Goal: Task Accomplishment & Management: Use online tool/utility

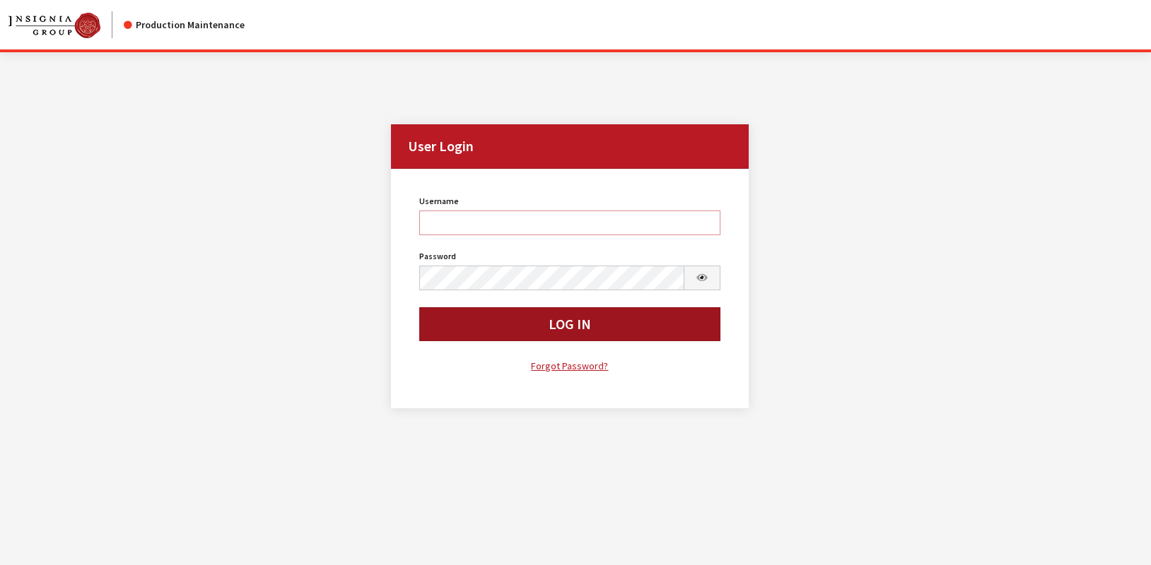
type input "rgoodwin"
click at [487, 324] on button "Log In" at bounding box center [569, 324] width 300 height 34
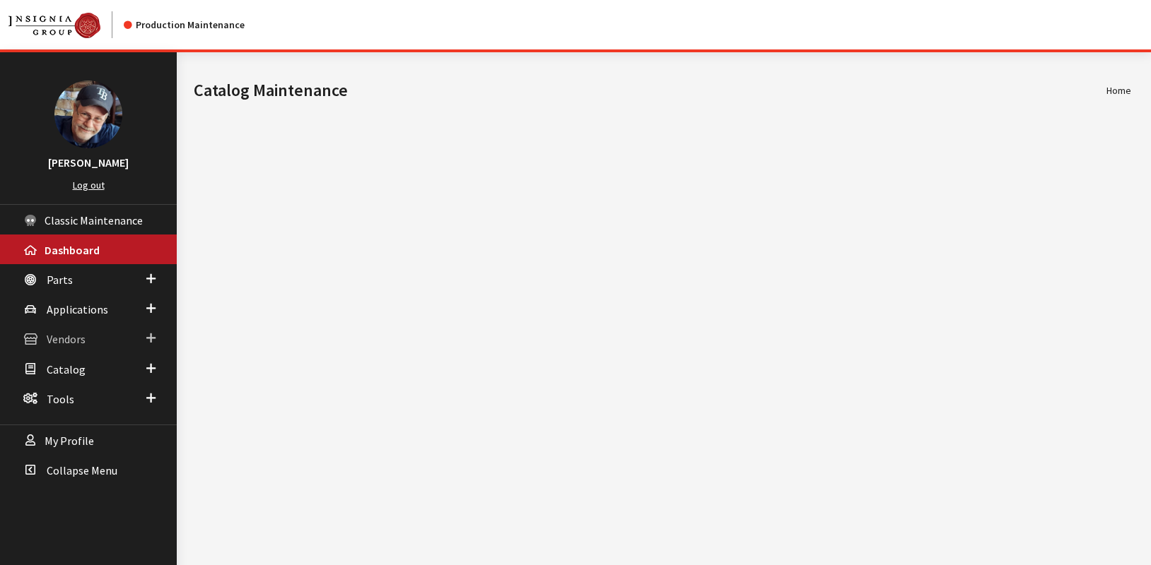
click at [67, 338] on span "Vendors" at bounding box center [66, 340] width 39 height 14
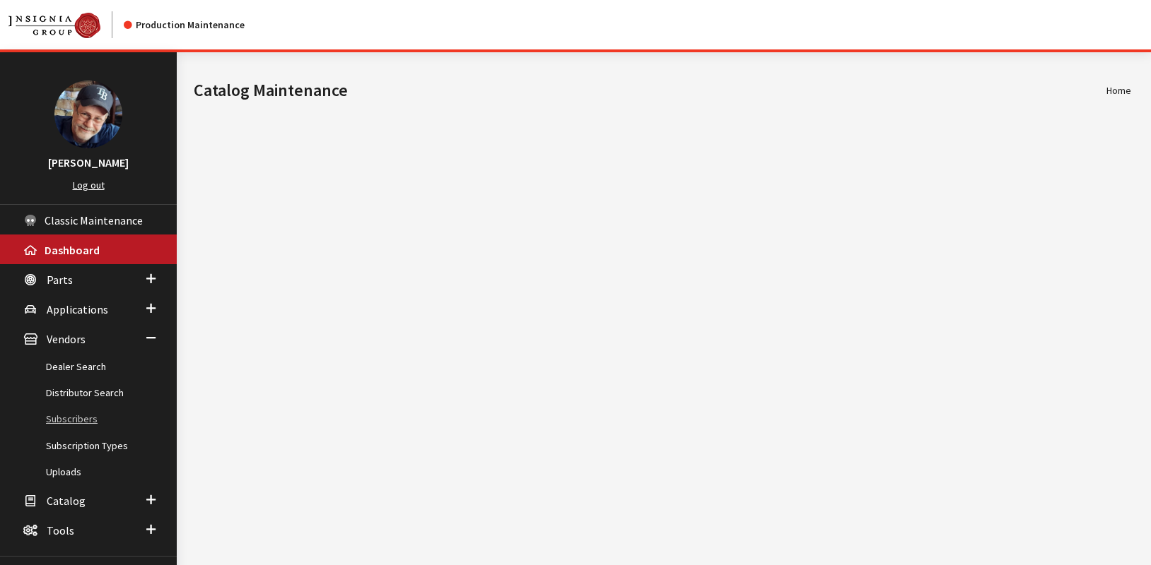
click at [83, 419] on link "Subscribers" at bounding box center [88, 419] width 177 height 26
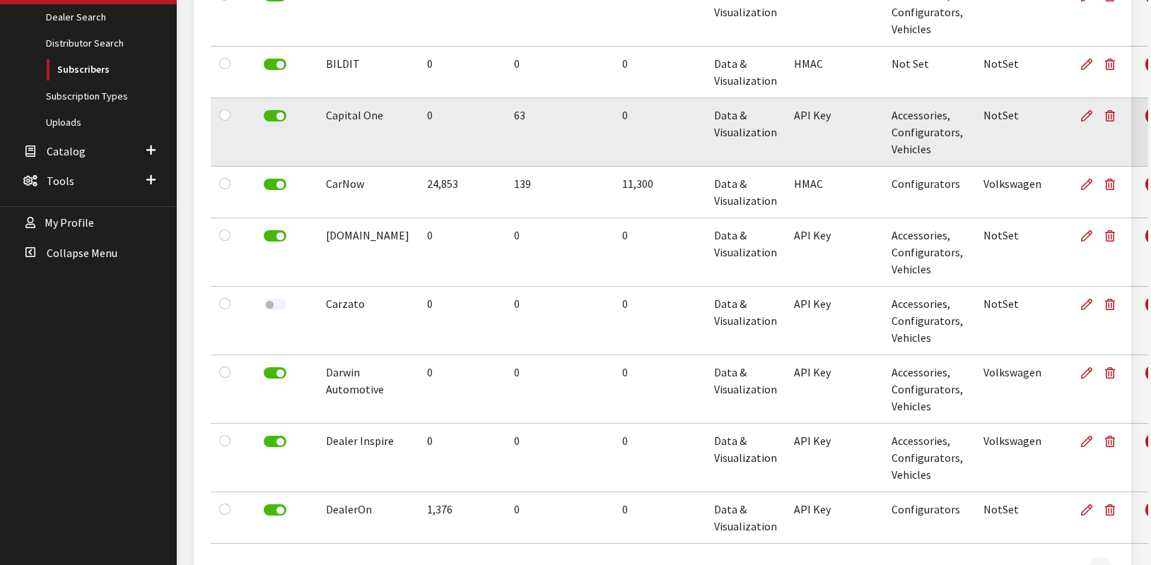
scroll to position [351, 0]
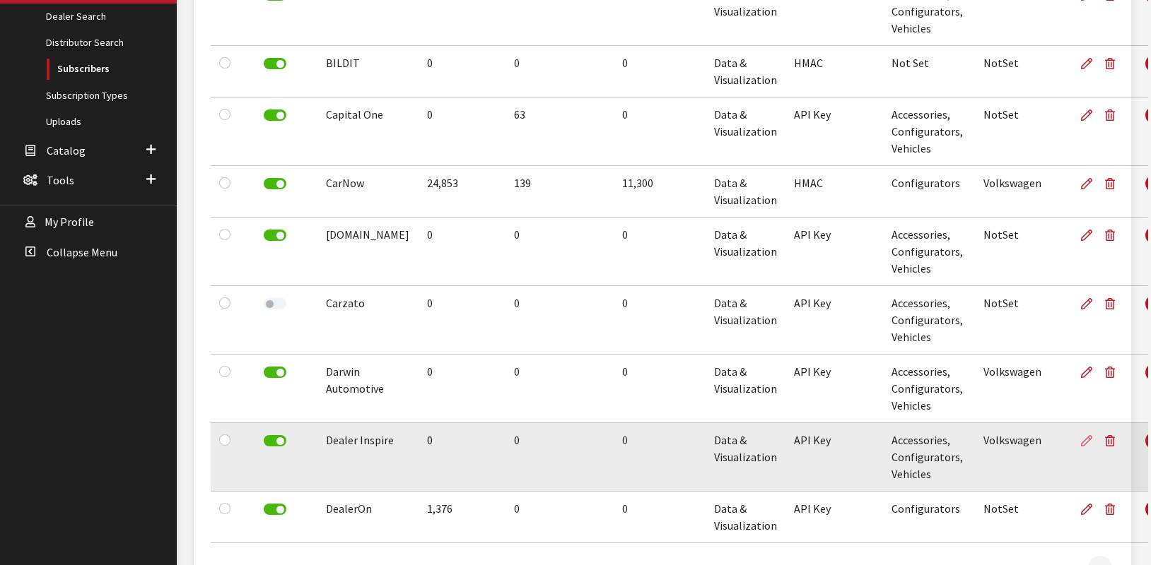
click at [1081, 441] on icon at bounding box center [1086, 441] width 11 height 11
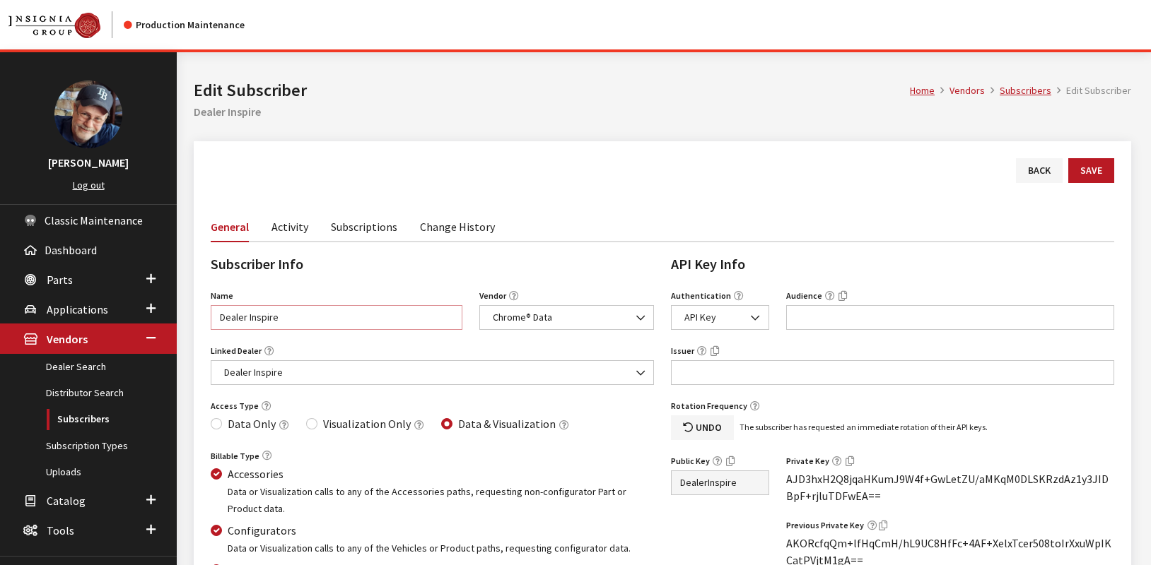
drag, startPoint x: 295, startPoint y: 319, endPoint x: 184, endPoint y: 317, distance: 111.0
click at [184, 317] on div "Modal title Cancel Yes OK Modal title OK Home Vendors Subscribers Edit Subscrib…" at bounding box center [662, 457] width 971 height 811
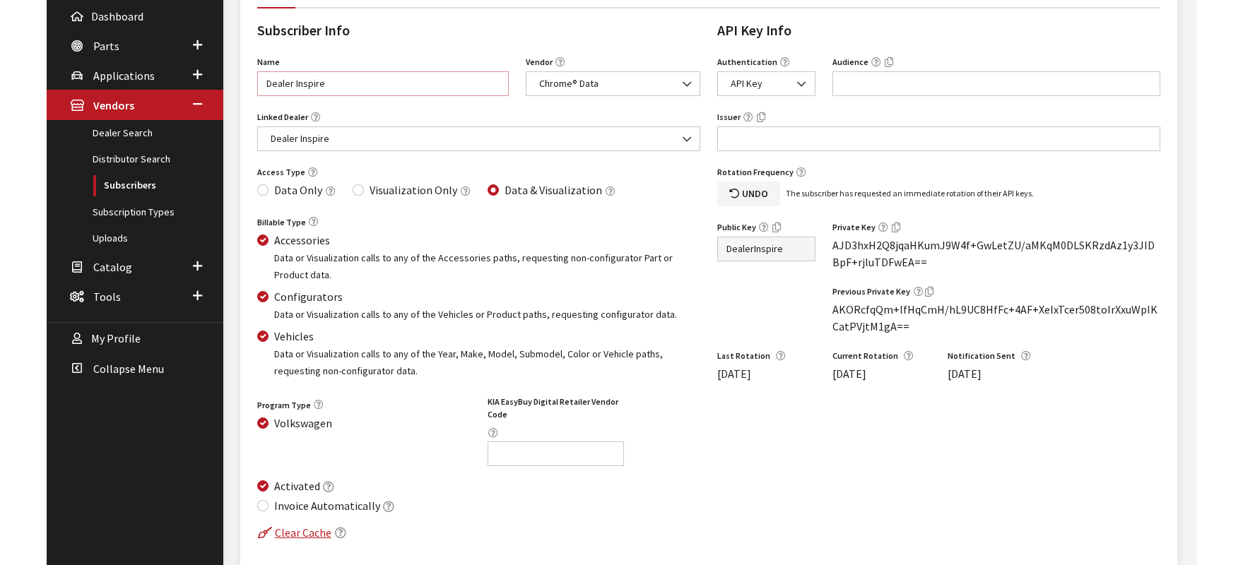
scroll to position [235, 0]
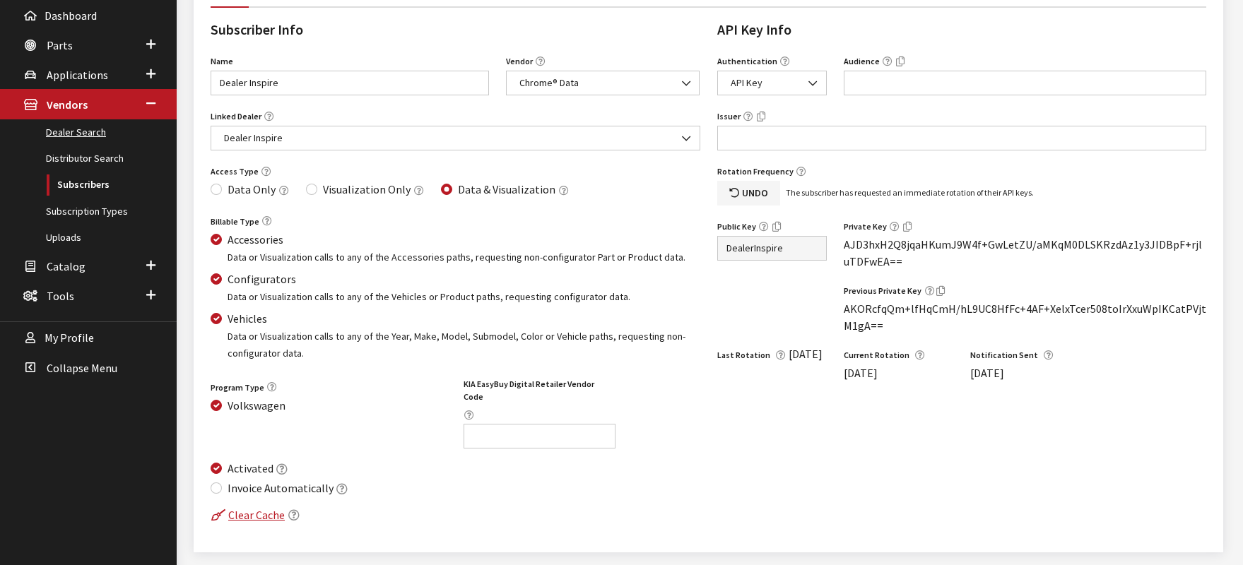
click at [86, 135] on link "Dealer Search" at bounding box center [88, 132] width 177 height 26
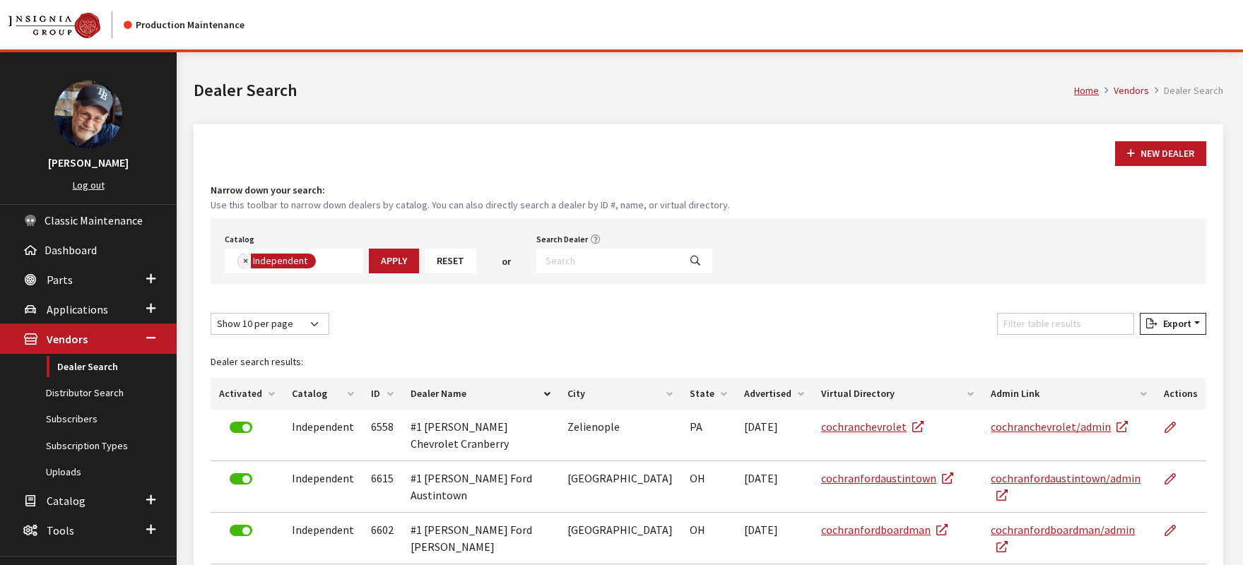
drag, startPoint x: 245, startPoint y: 264, endPoint x: 268, endPoint y: 269, distance: 24.0
click at [245, 264] on span "×" at bounding box center [245, 260] width 5 height 13
select select
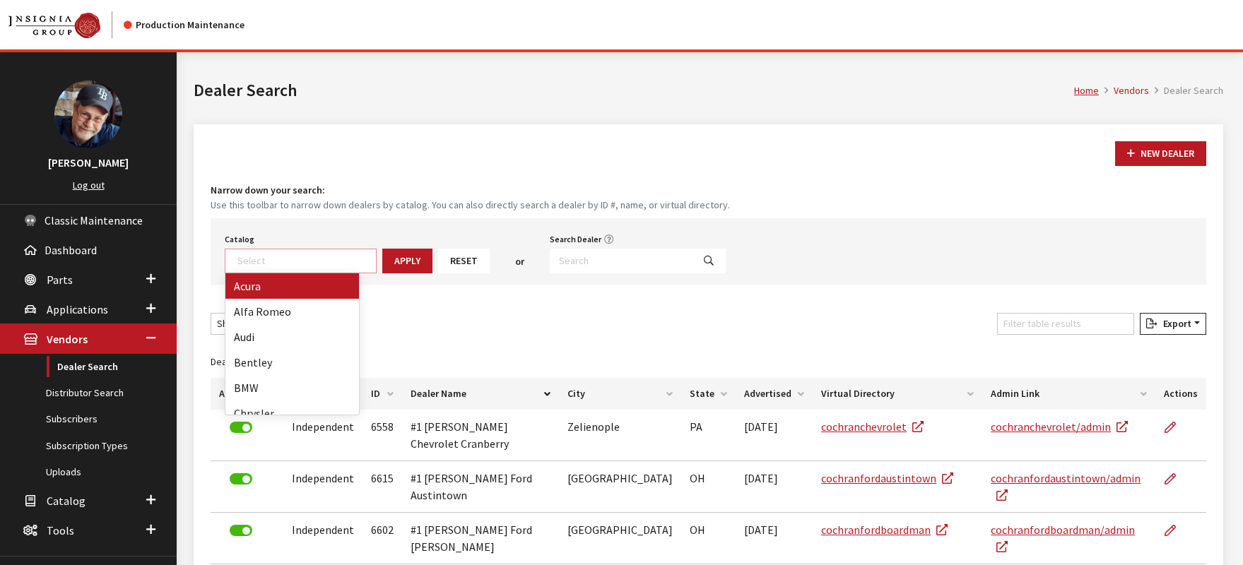
scroll to position [148, 0]
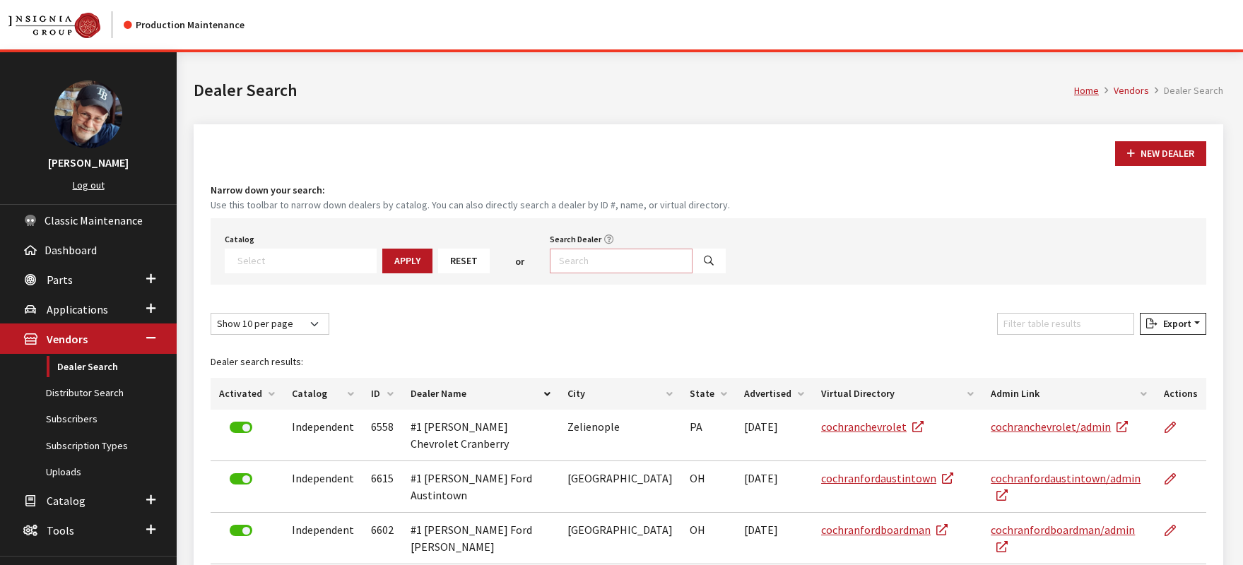
click at [569, 257] on input "Search Dealer" at bounding box center [621, 261] width 143 height 25
type input "prime volvo"
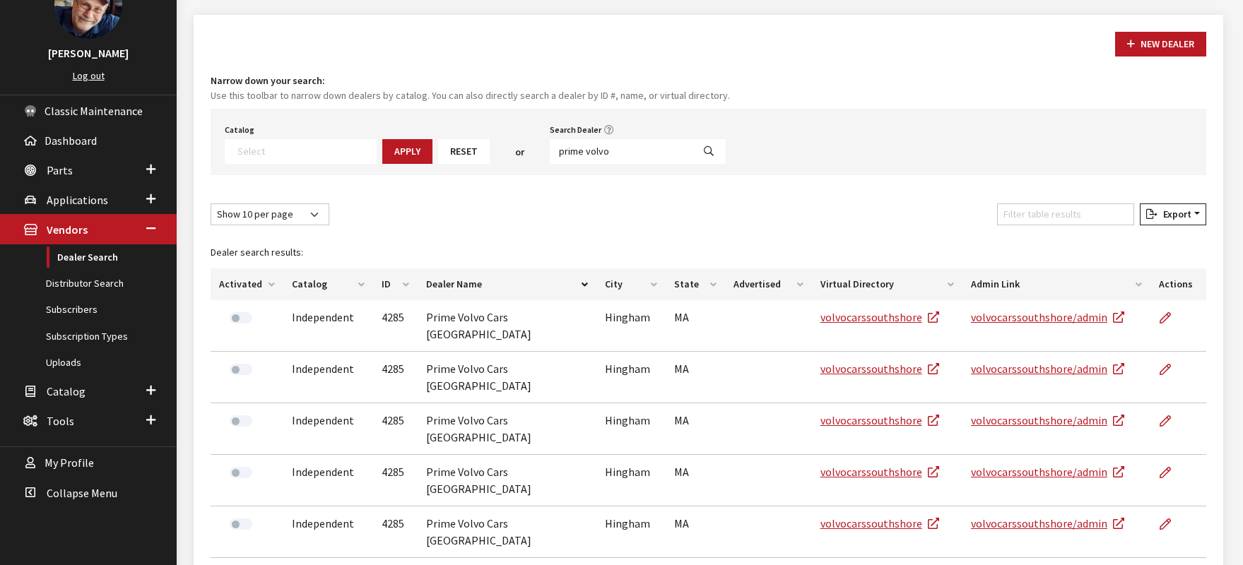
scroll to position [116, 0]
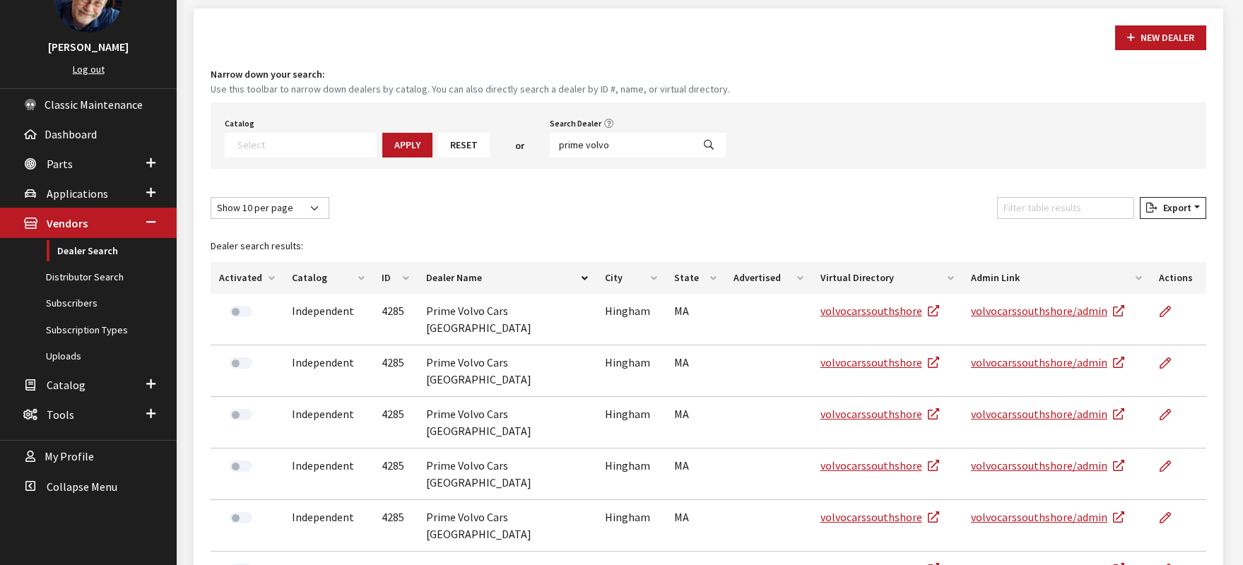
click at [733, 199] on div "Show 10 per page Show 25 per page Show 50 per page Show 100 per page Show 1000 …" at bounding box center [708, 211] width 1001 height 28
drag, startPoint x: 598, startPoint y: 143, endPoint x: 486, endPoint y: 148, distance: 111.8
click at [486, 143] on div "Catalog Acura Alfa Romeo Audi Bentley BMW Chrysler DoubleTake Ford GM Honda Hyu…" at bounding box center [709, 135] width 996 height 66
click at [704, 146] on icon "Search" at bounding box center [709, 146] width 10 height 10
select select
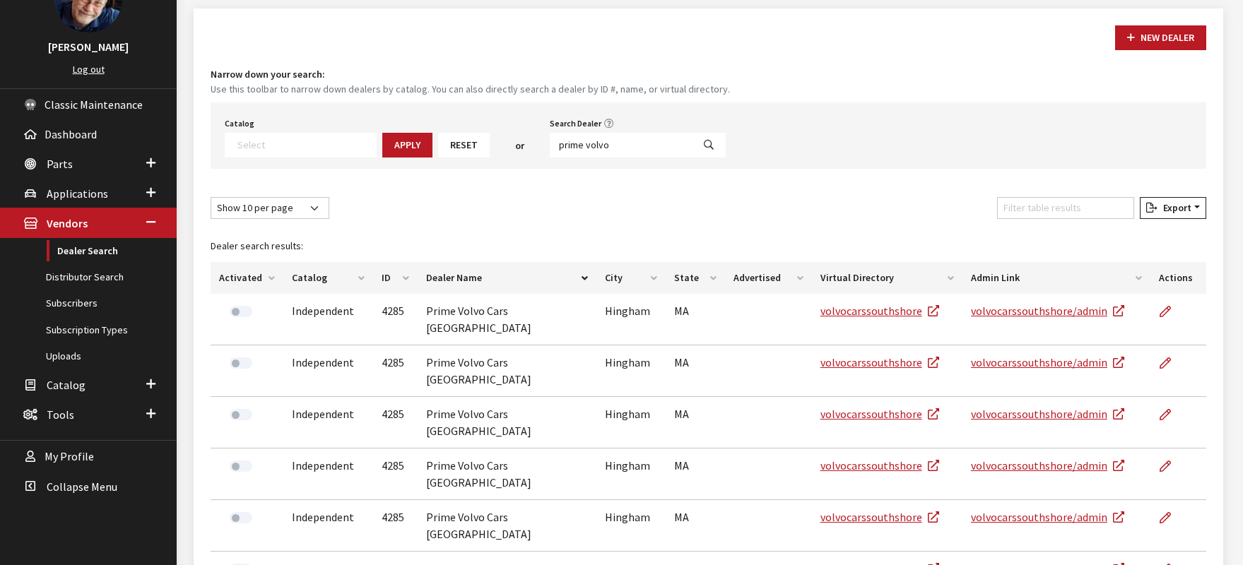
scroll to position [63, 0]
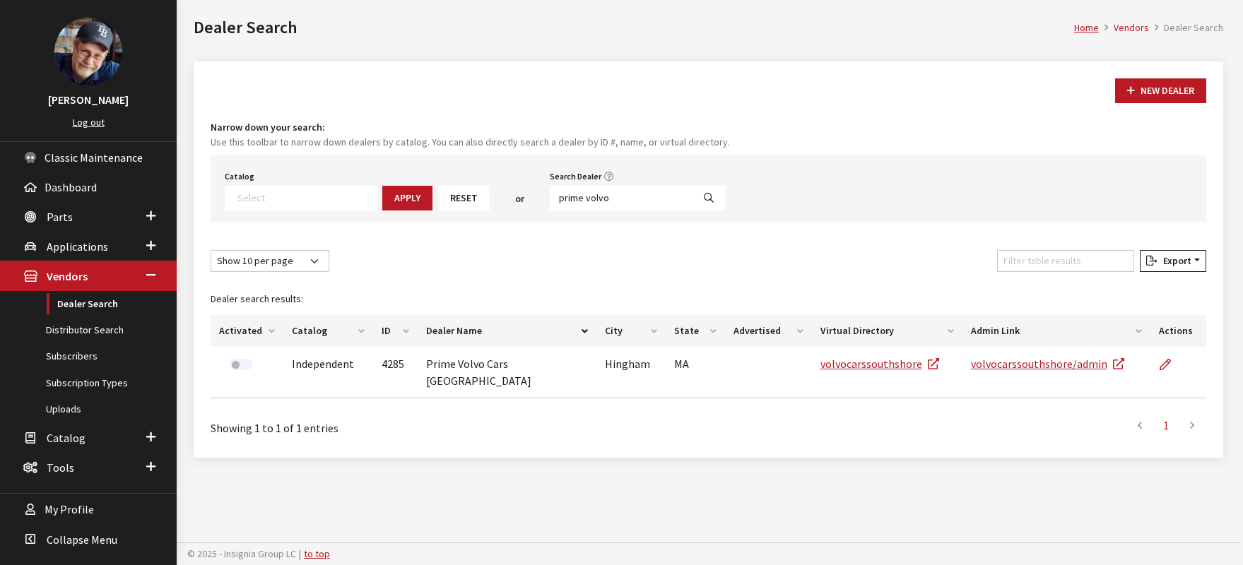
click at [568, 256] on div "Show 10 per page Show 25 per page Show 50 per page Show 100 per page Show 1000 …" at bounding box center [708, 264] width 1001 height 28
click at [259, 85] on div "New Dealer" at bounding box center [708, 90] width 1001 height 25
drag, startPoint x: 61, startPoint y: 406, endPoint x: 187, endPoint y: 428, distance: 127.1
click at [61, 406] on link "Uploads" at bounding box center [88, 409] width 177 height 26
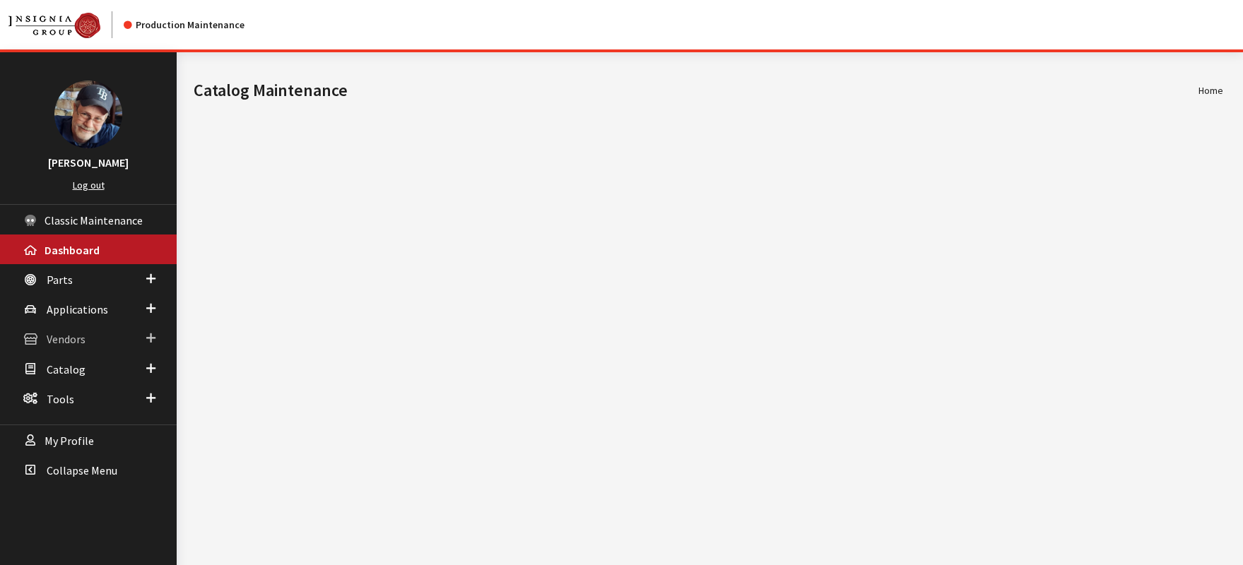
click at [66, 339] on span "Vendors" at bounding box center [66, 340] width 39 height 14
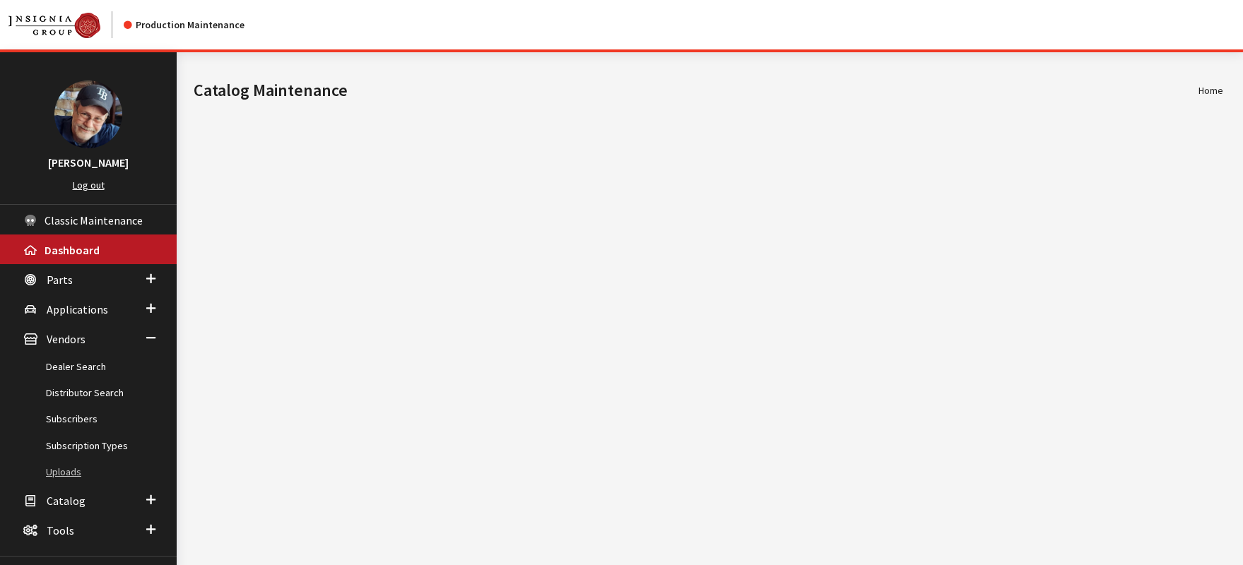
click at [70, 474] on link "Uploads" at bounding box center [88, 472] width 177 height 26
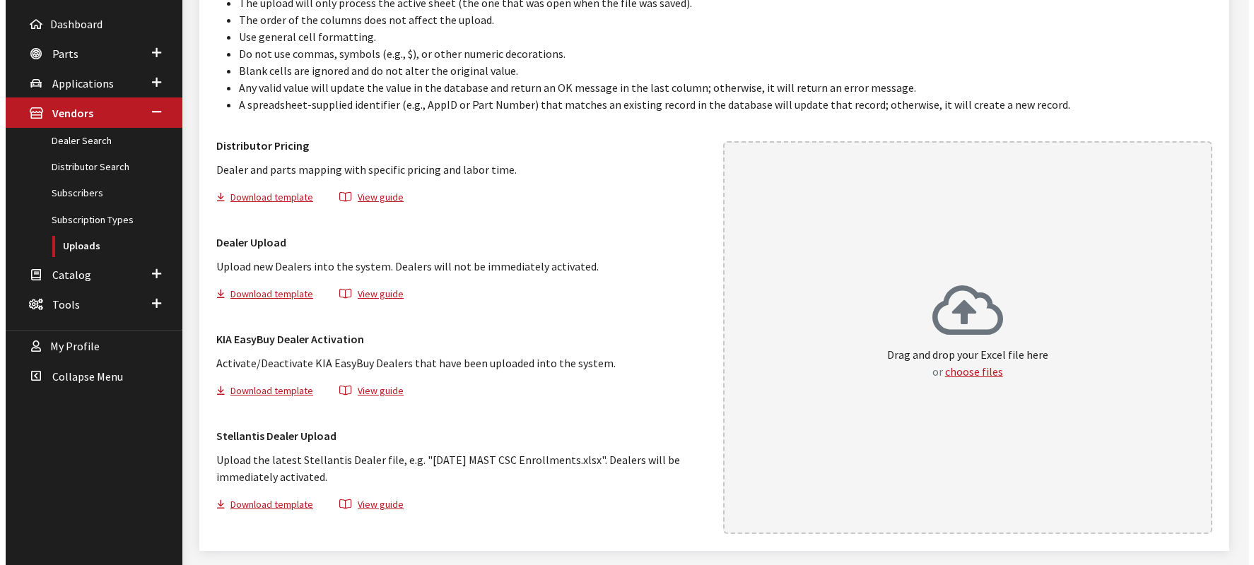
scroll to position [235, 0]
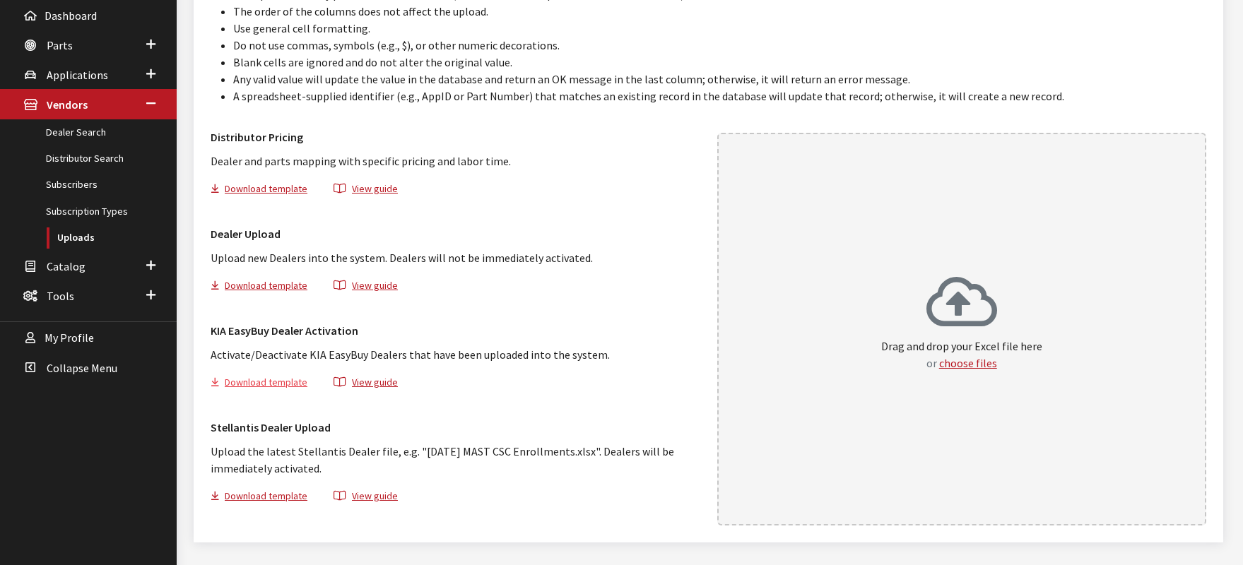
click at [278, 384] on button "Download template" at bounding box center [265, 385] width 109 height 20
click at [372, 387] on button "View guide" at bounding box center [366, 385] width 88 height 20
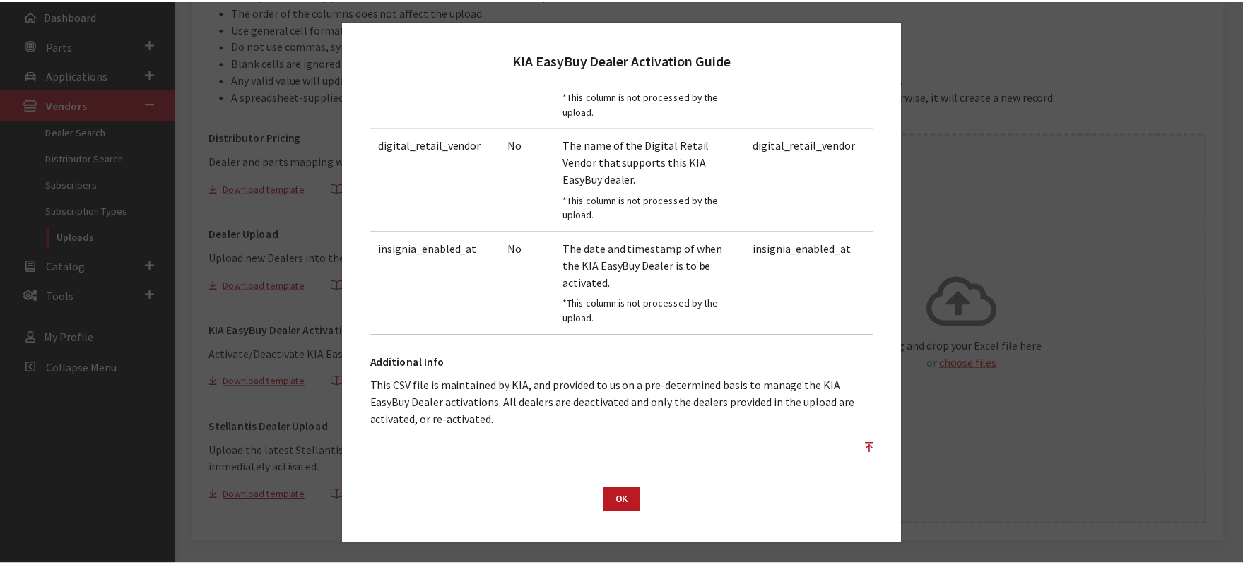
scroll to position [348, 0]
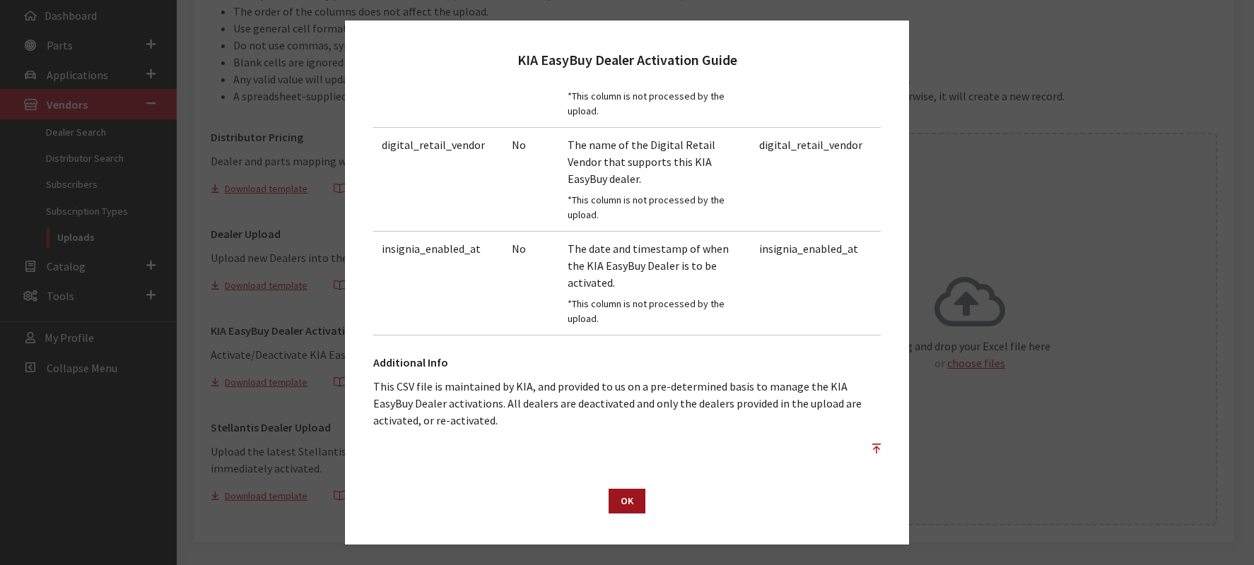
click at [628, 505] on button "OK" at bounding box center [627, 501] width 37 height 25
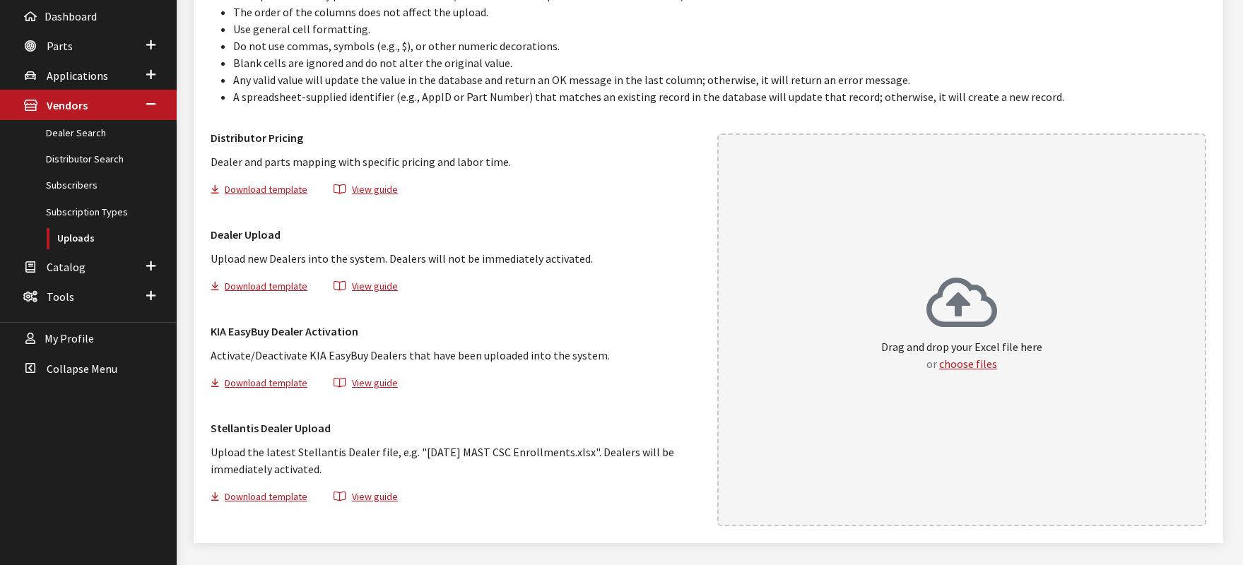
scroll to position [235, 0]
click at [278, 384] on button "Download template" at bounding box center [265, 385] width 109 height 20
click at [685, 374] on div "KIA EasyBuy Dealer Activation Activate/Deactivate KIA EasyBuy Dealers that have…" at bounding box center [455, 355] width 507 height 80
click at [665, 303] on div "Dealer Upload Upload new Dealers into the system. Dealers will not be immediate…" at bounding box center [455, 266] width 507 height 97
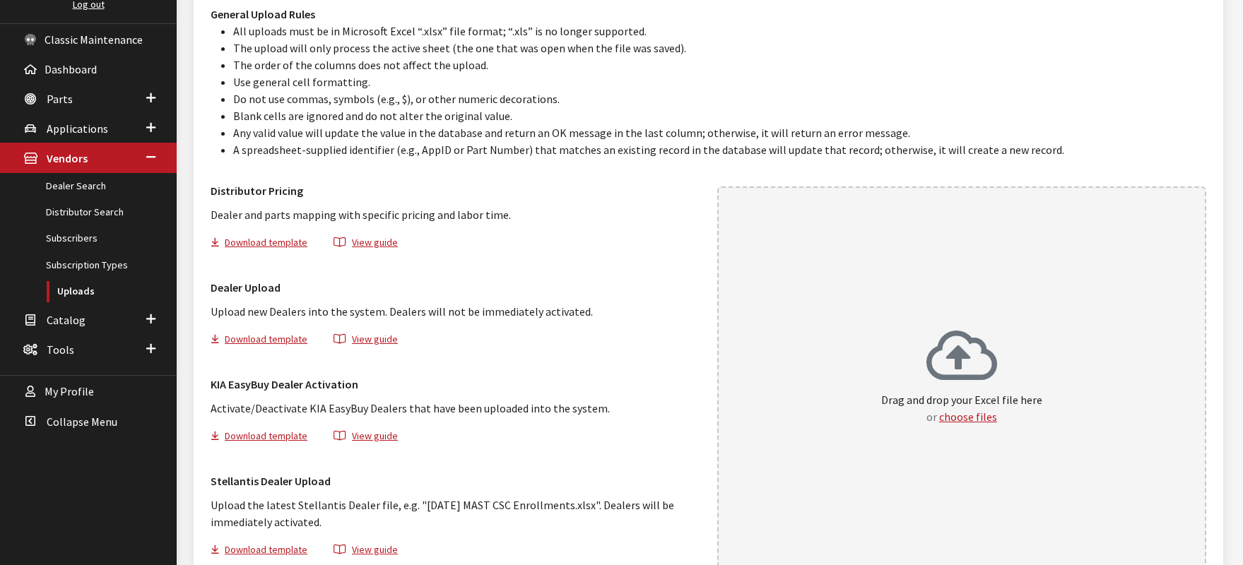
scroll to position [271, 0]
